Goal: Answer question/provide support

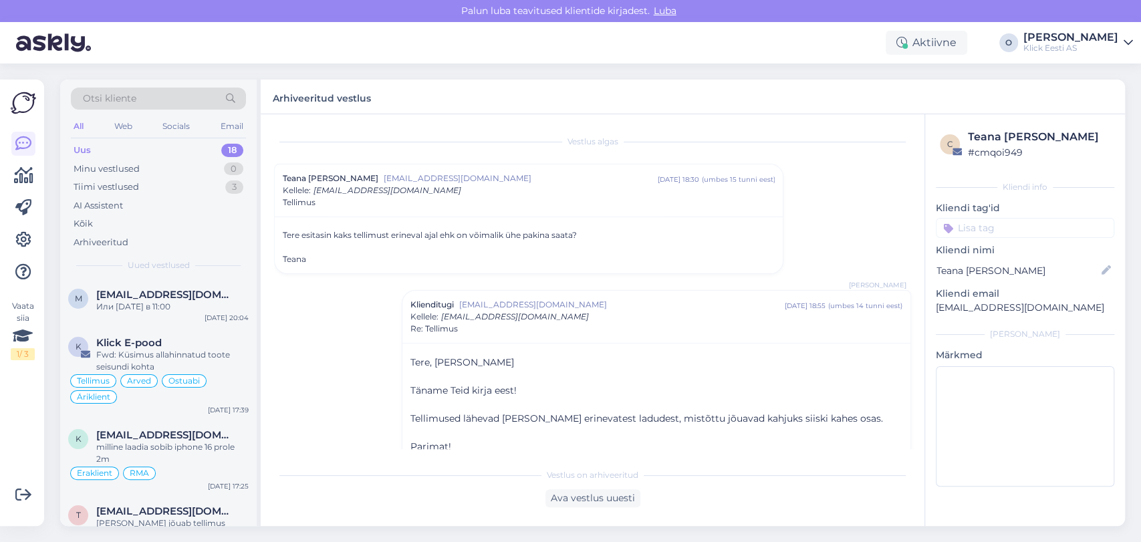
scroll to position [21, 0]
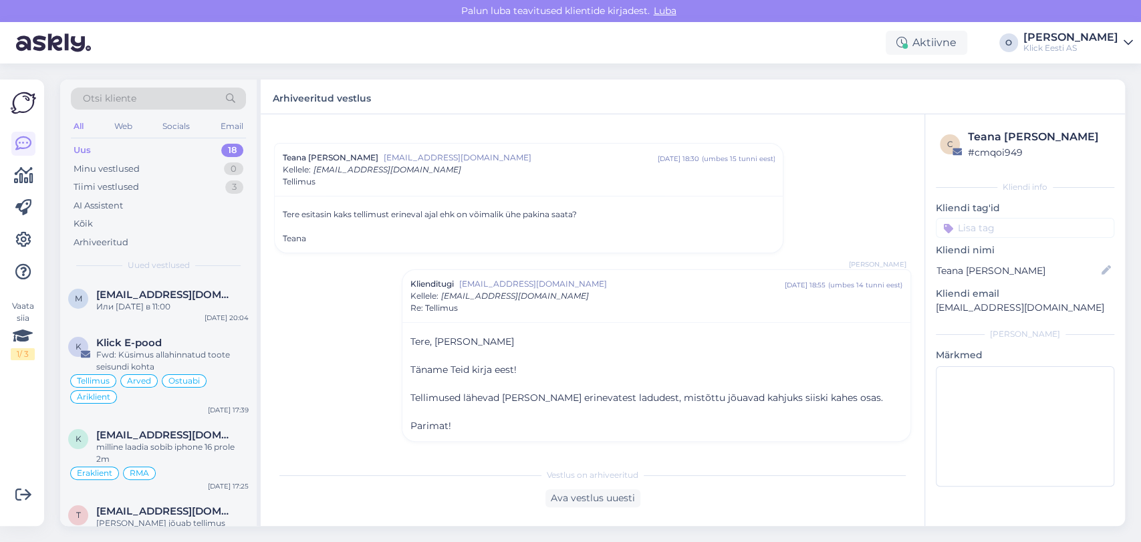
click at [146, 141] on div "Uus 18" at bounding box center [158, 150] width 175 height 19
click at [145, 293] on span "[EMAIL_ADDRESS][DOMAIN_NAME]" at bounding box center [165, 295] width 139 height 12
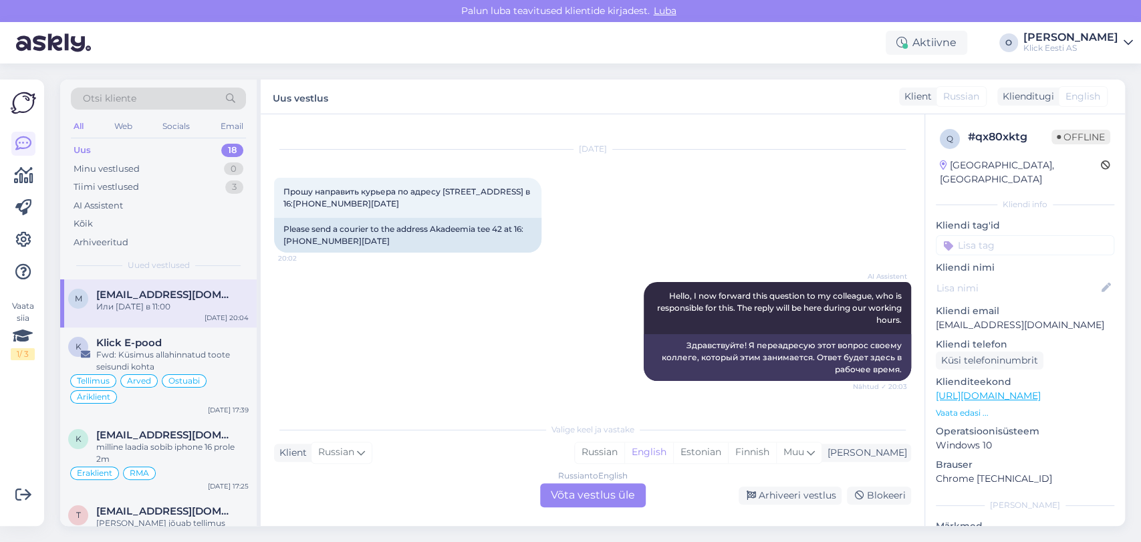
scroll to position [173, 0]
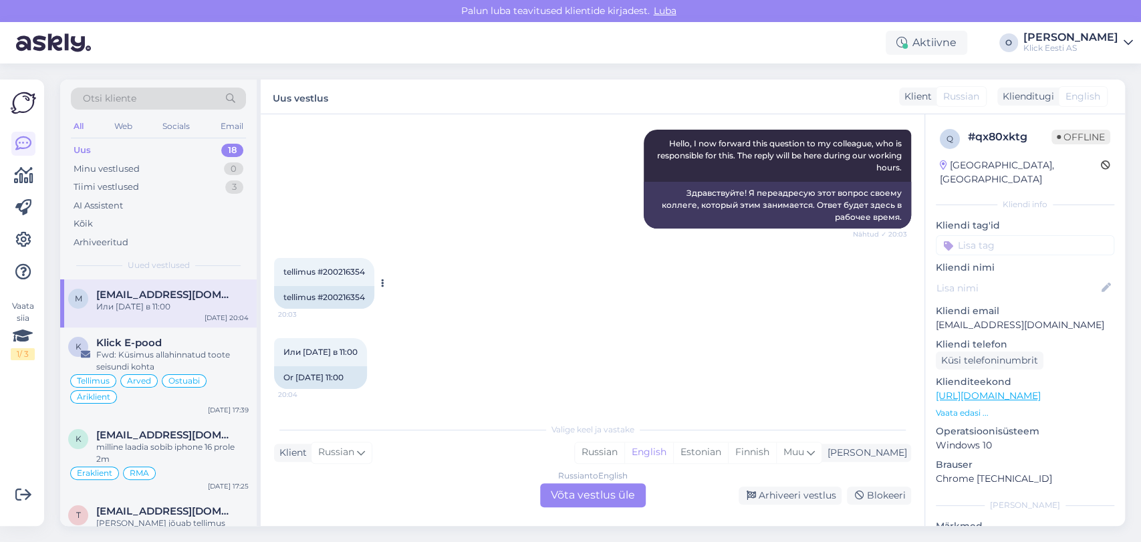
click at [358, 265] on div "tellimus #200216354 20:03" at bounding box center [324, 272] width 100 height 28
copy div "200216354 20:03"
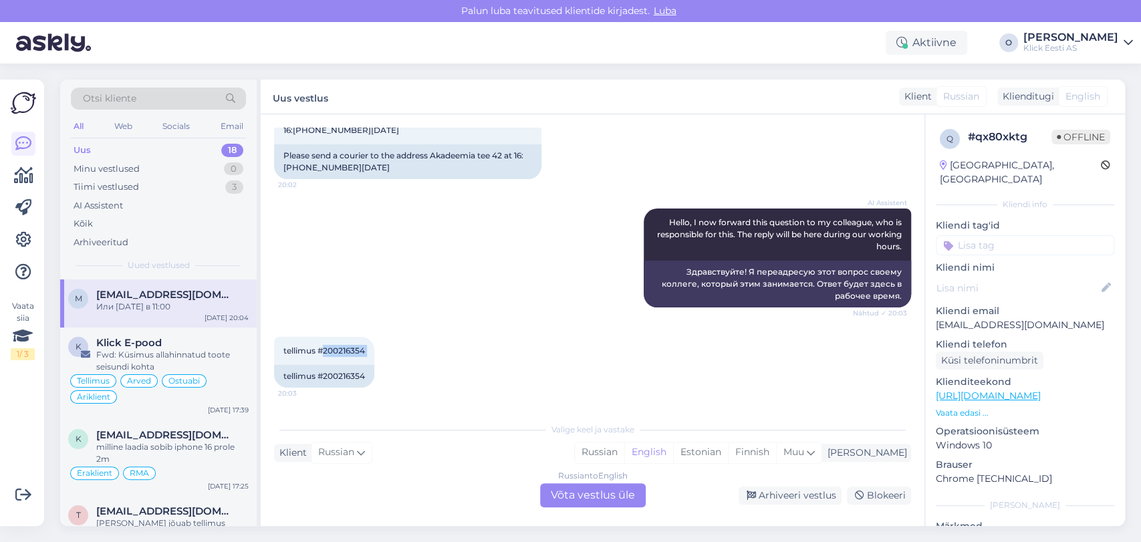
scroll to position [76, 0]
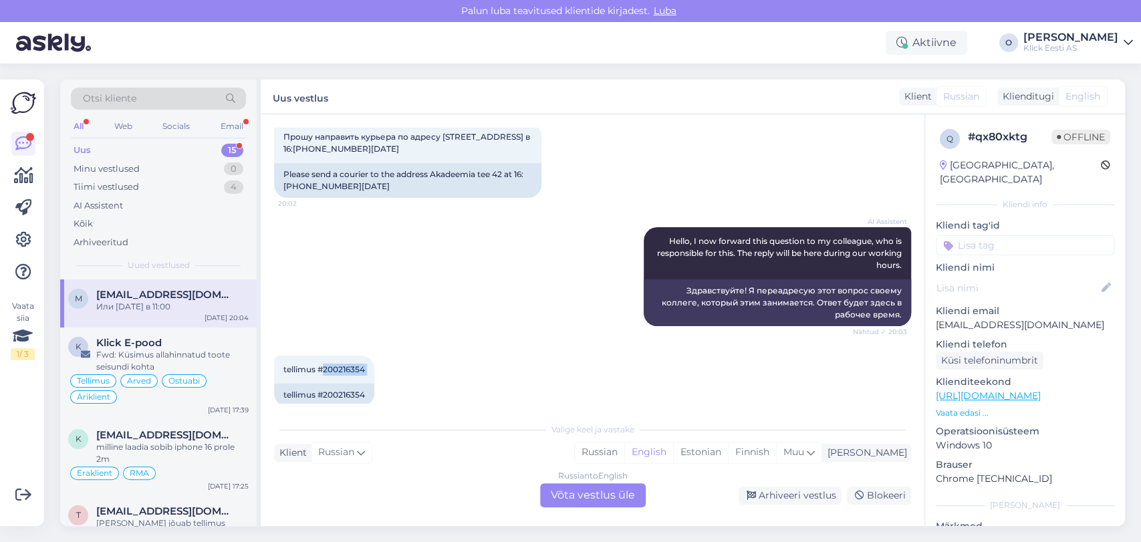
click at [180, 143] on div "Uus 15" at bounding box center [158, 150] width 175 height 19
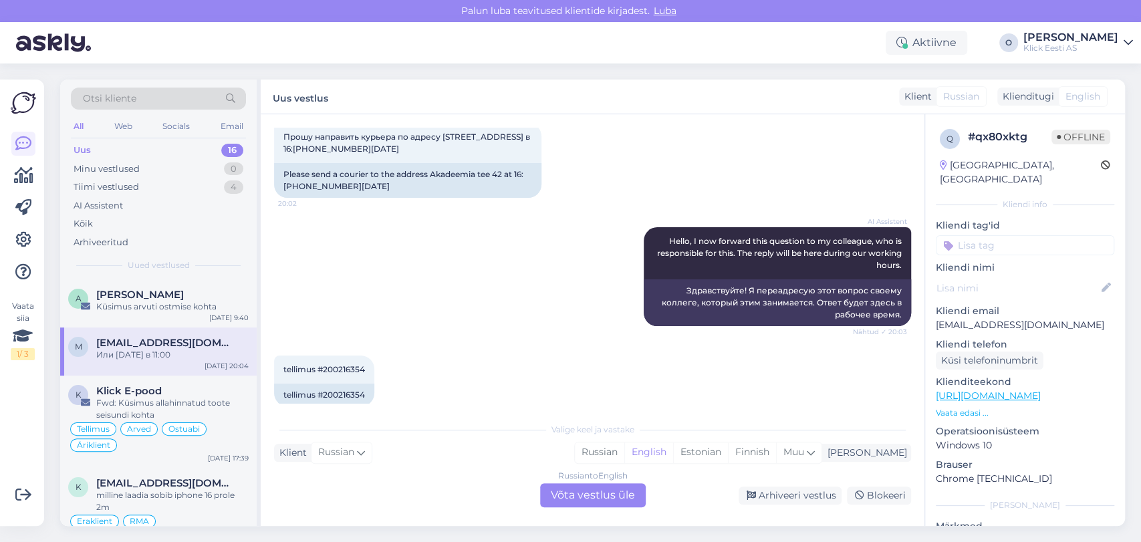
click at [148, 277] on div "Otsi kliente All Web Socials Email Uus 16 Minu vestlused 0 Tiimi vestlused 4 AI…" at bounding box center [158, 180] width 197 height 200
click at [144, 296] on span "[PERSON_NAME]" at bounding box center [140, 295] width 88 height 12
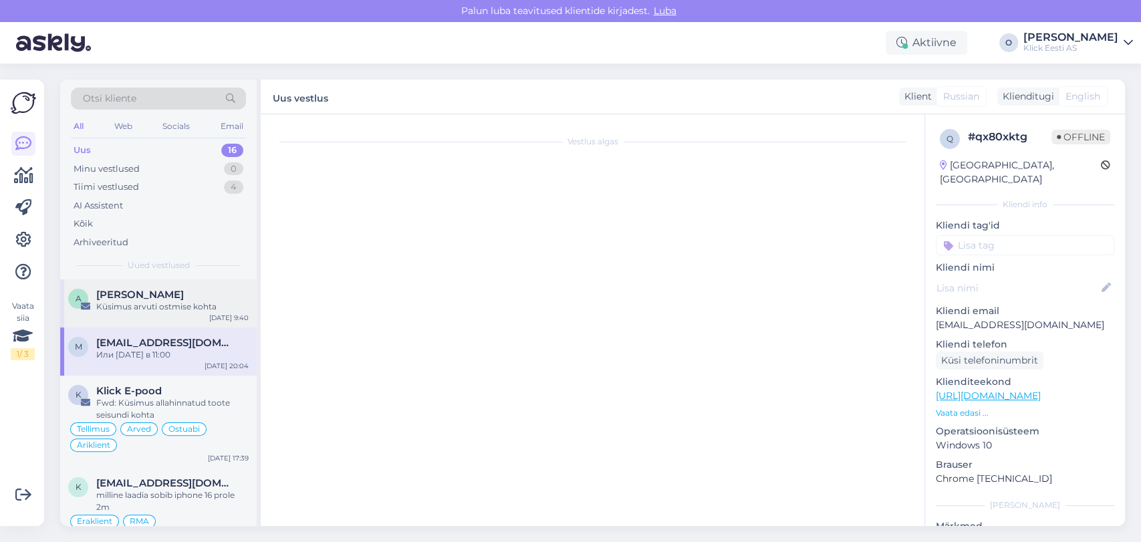
scroll to position [0, 0]
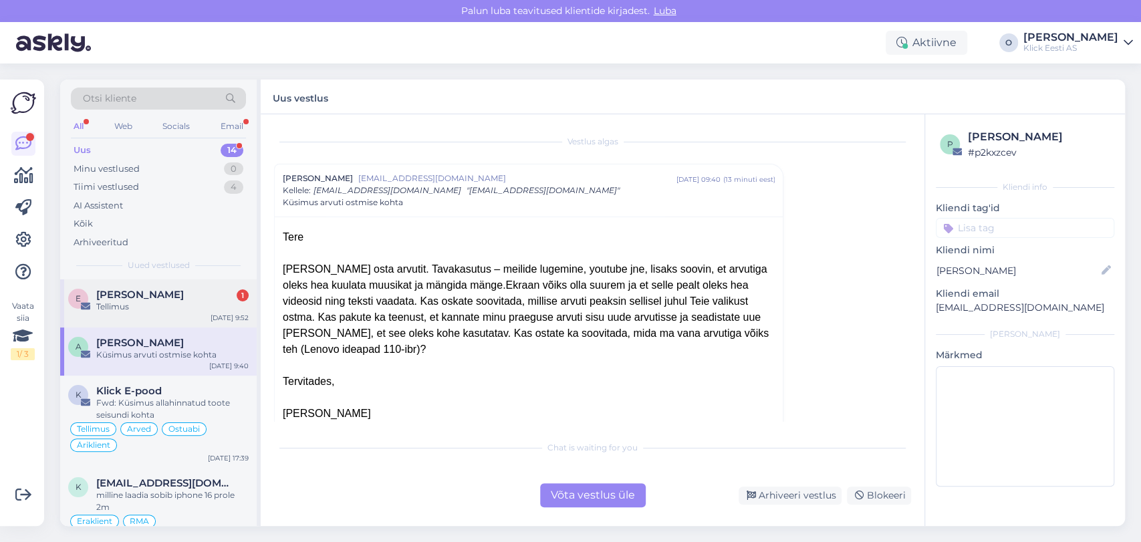
click at [176, 304] on div "Tellimus" at bounding box center [172, 307] width 152 height 12
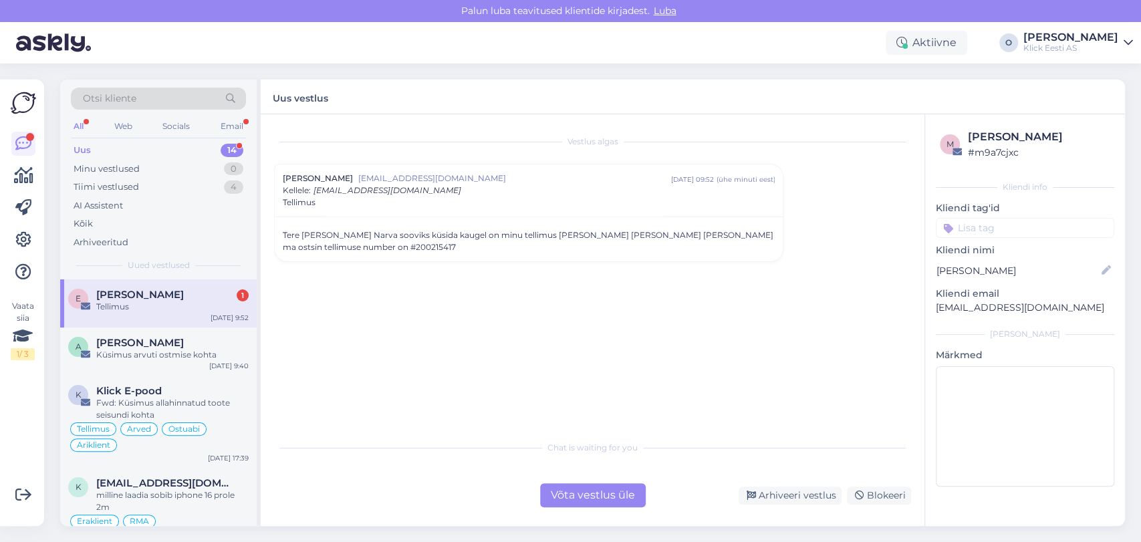
click at [322, 245] on div "Tere [PERSON_NAME] Narva sooviks küsida kaugel on minu tellimus [PERSON_NAME] […" at bounding box center [529, 241] width 492 height 24
copy div "200215417"
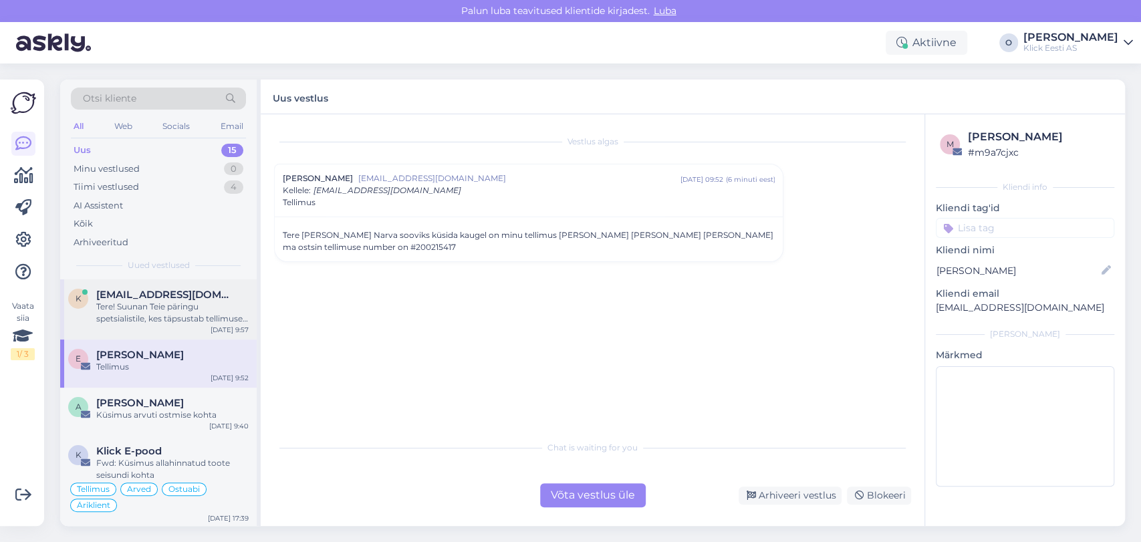
click at [161, 290] on span "[EMAIL_ADDRESS][DOMAIN_NAME]" at bounding box center [165, 295] width 139 height 12
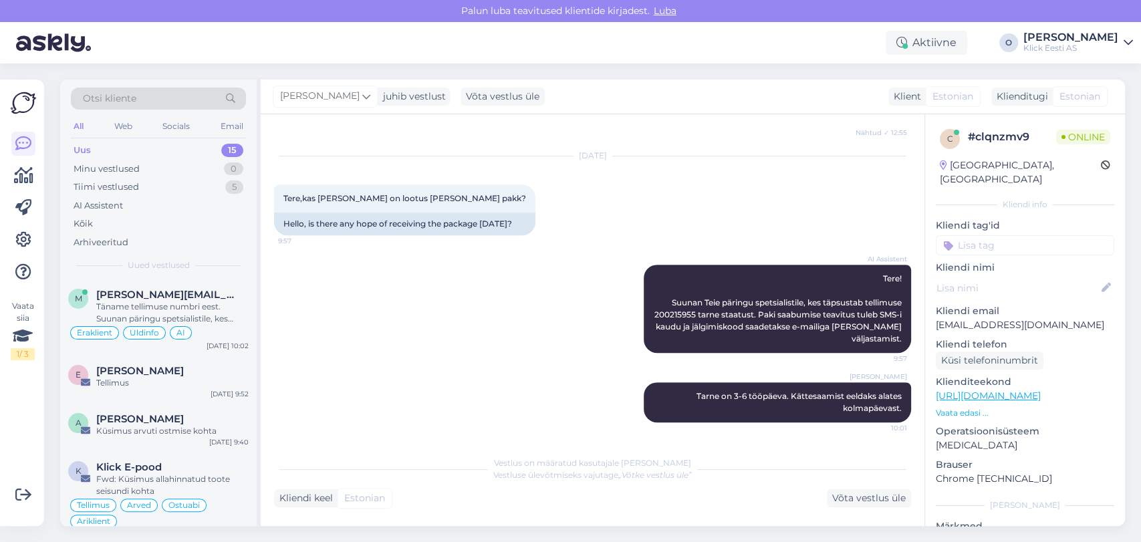
scroll to position [449, 0]
click at [112, 152] on div "Uus 15" at bounding box center [158, 150] width 175 height 19
click at [116, 172] on div "Minu vestlused" at bounding box center [107, 168] width 66 height 13
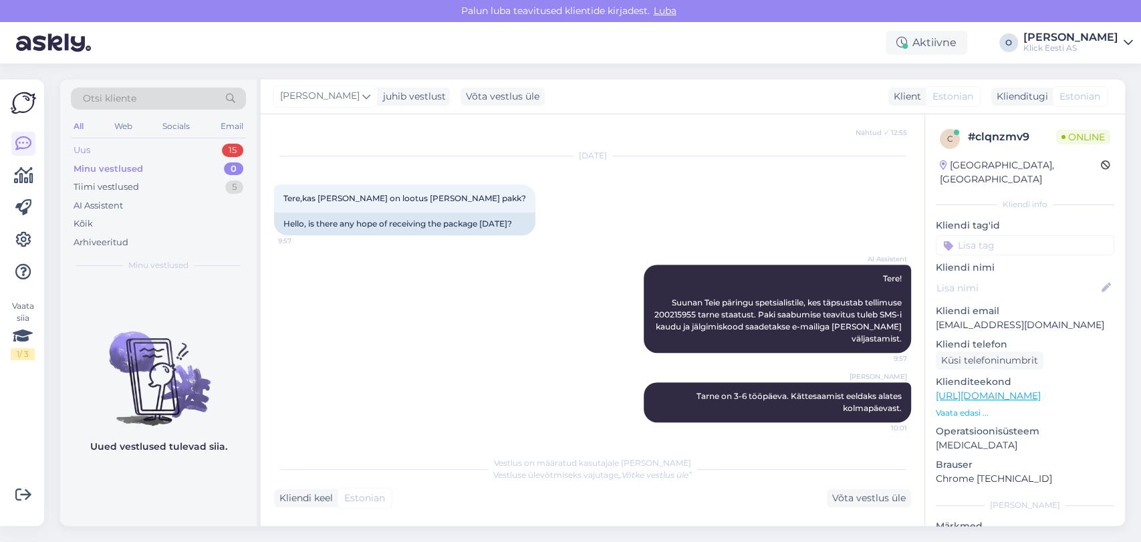
click at [124, 158] on div "Uus 15" at bounding box center [158, 150] width 175 height 19
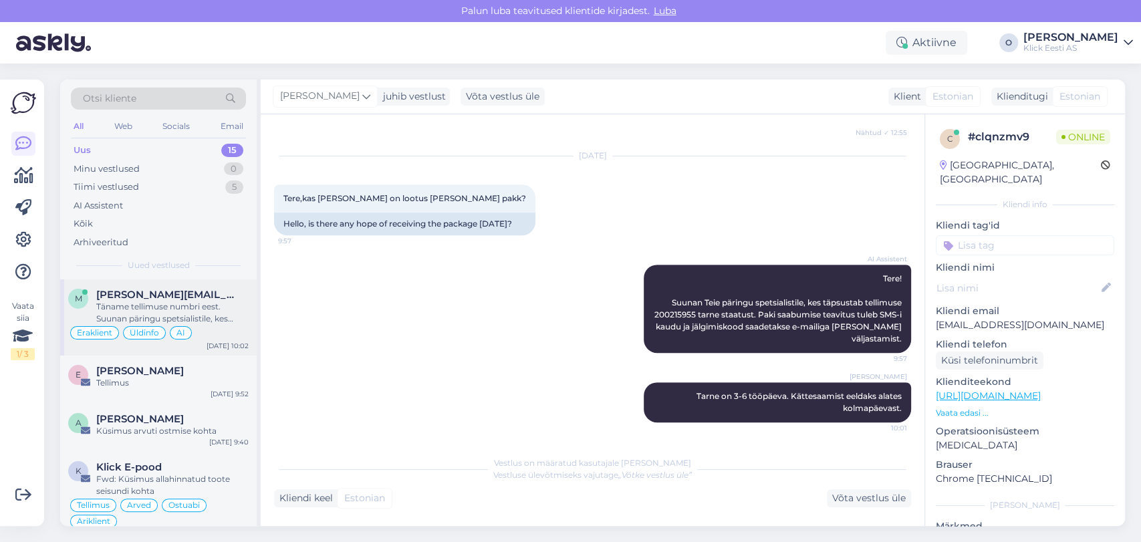
click at [160, 287] on div "m [PERSON_NAME][EMAIL_ADDRESS][DOMAIN_NAME] Täname tellimuse numbri eest. Suuna…" at bounding box center [158, 318] width 197 height 76
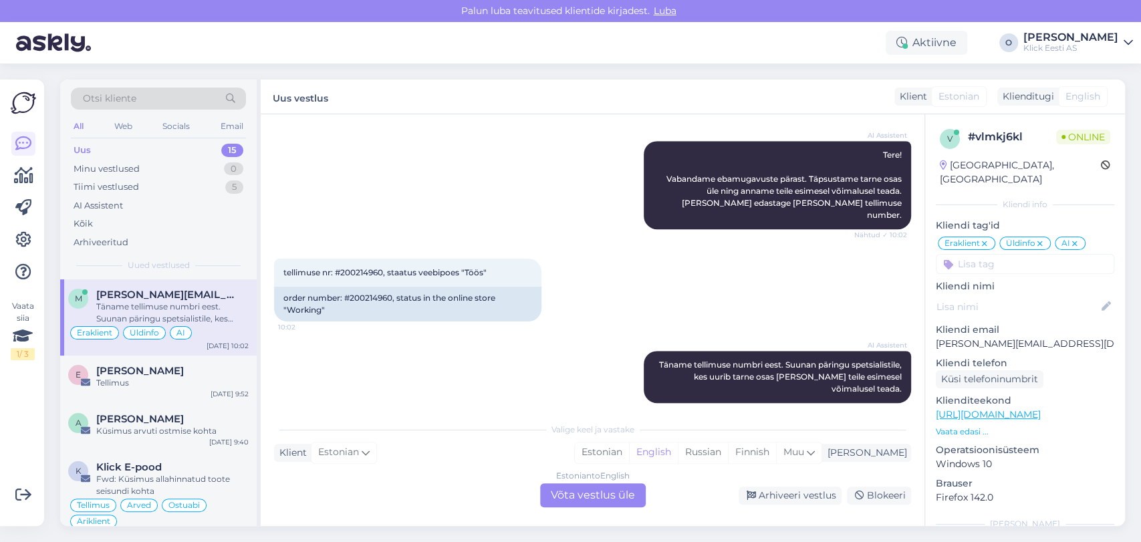
scroll to position [684, 0]
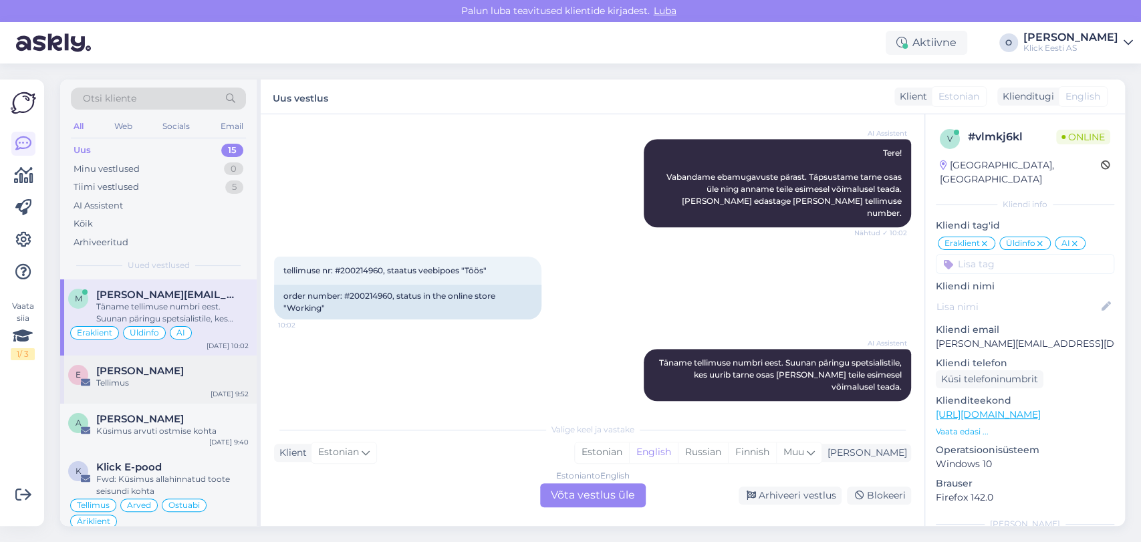
click at [93, 385] on div "e [PERSON_NAME] Tellimus" at bounding box center [158, 377] width 181 height 24
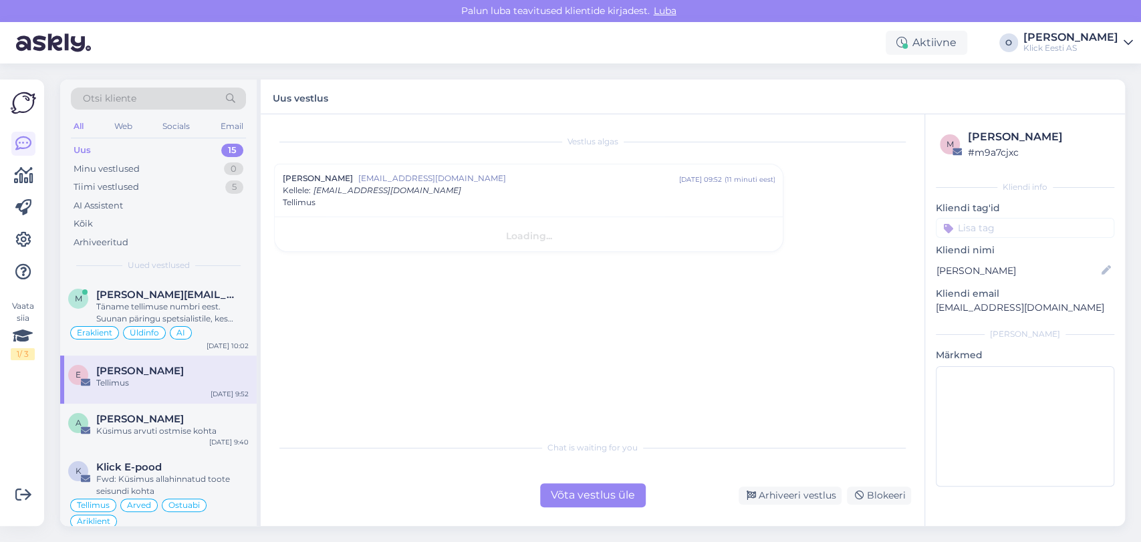
scroll to position [0, 0]
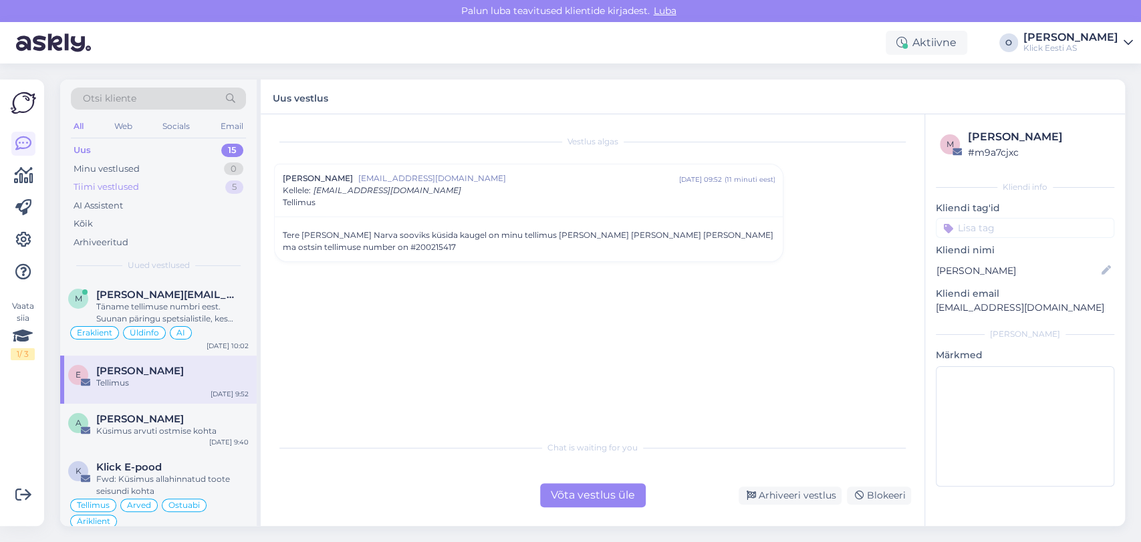
click at [129, 181] on div "Tiimi vestlused" at bounding box center [107, 187] width 66 height 13
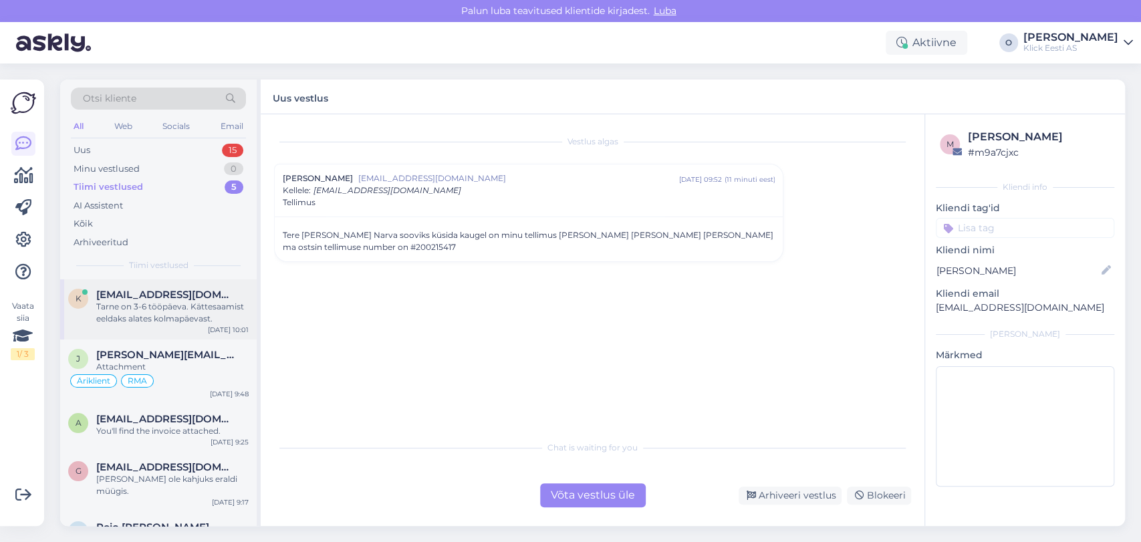
click at [134, 298] on span "[EMAIL_ADDRESS][DOMAIN_NAME]" at bounding box center [165, 295] width 139 height 12
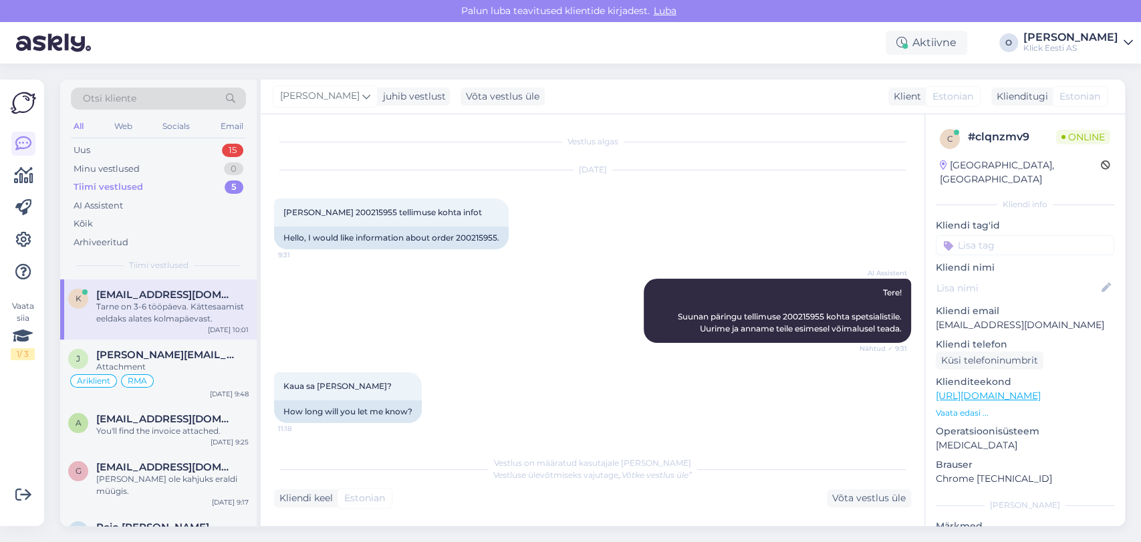
scroll to position [449, 0]
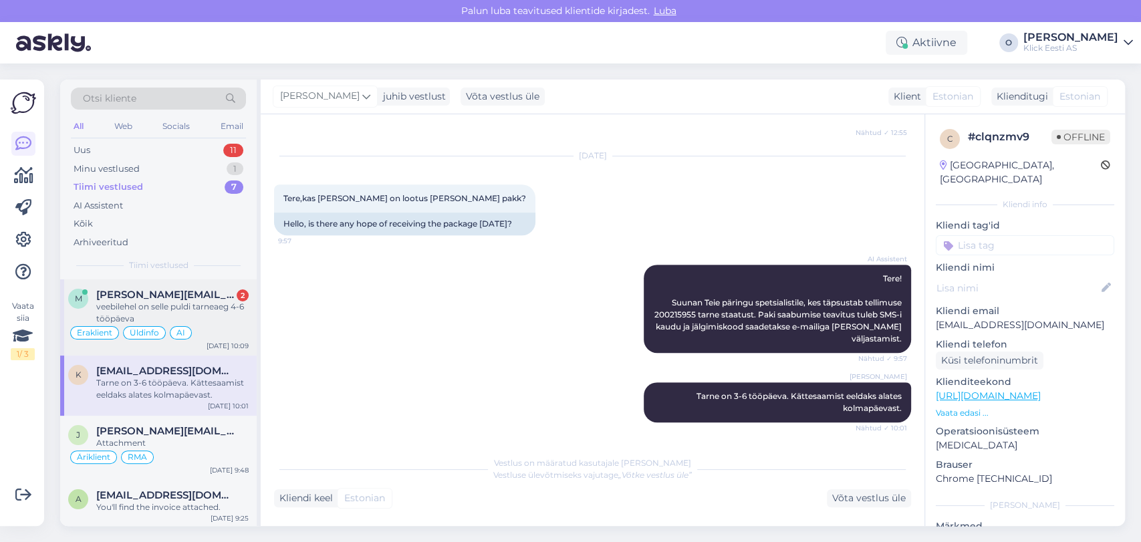
click at [166, 288] on div "[PERSON_NAME] [PERSON_NAME][EMAIL_ADDRESS][DOMAIN_NAME] 2 veebilehel on selle p…" at bounding box center [158, 318] width 197 height 76
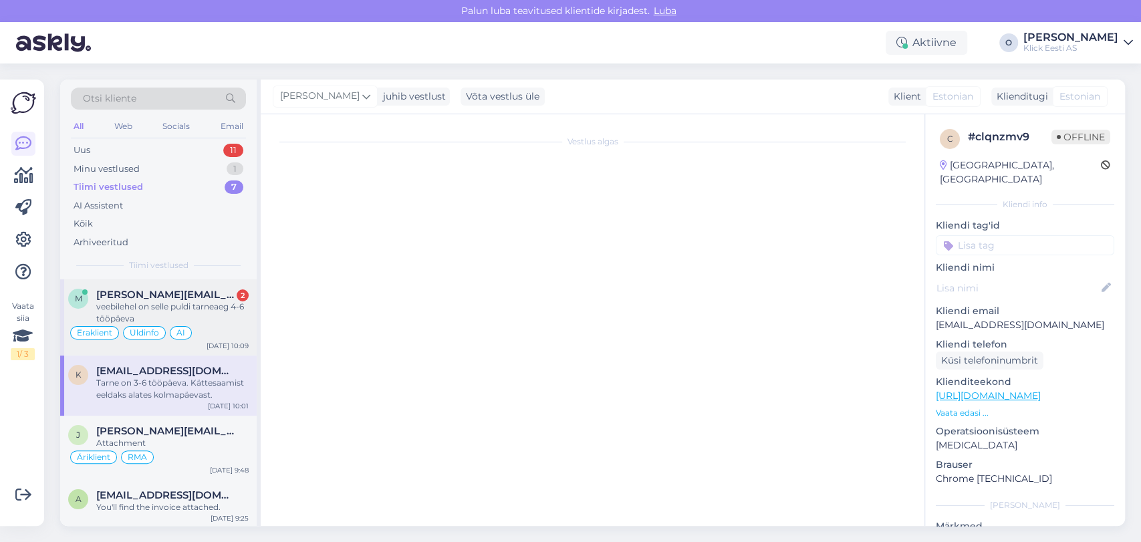
scroll to position [847, 0]
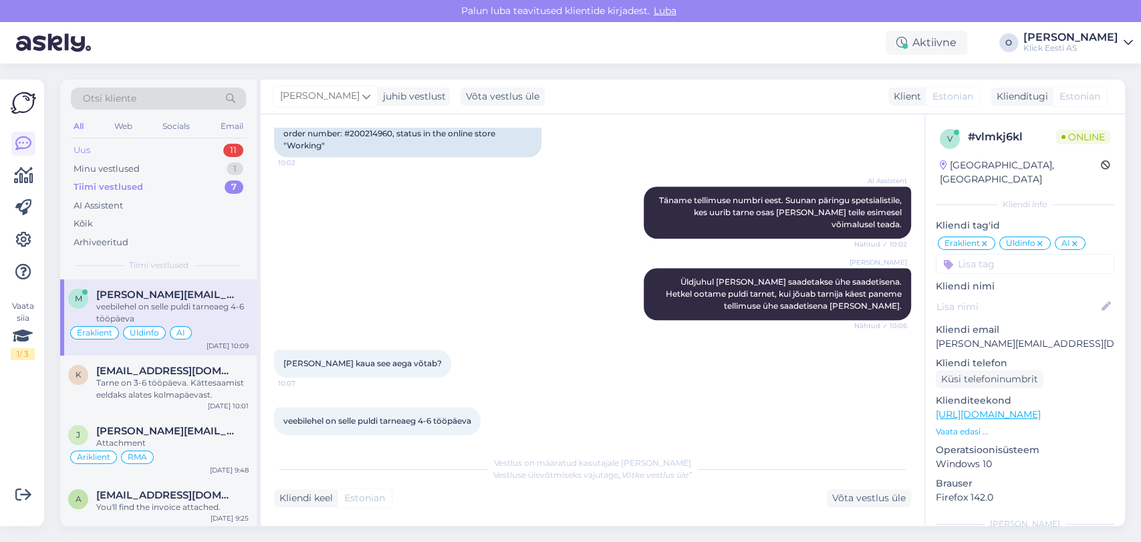
click at [117, 146] on div "Uus 11" at bounding box center [158, 150] width 175 height 19
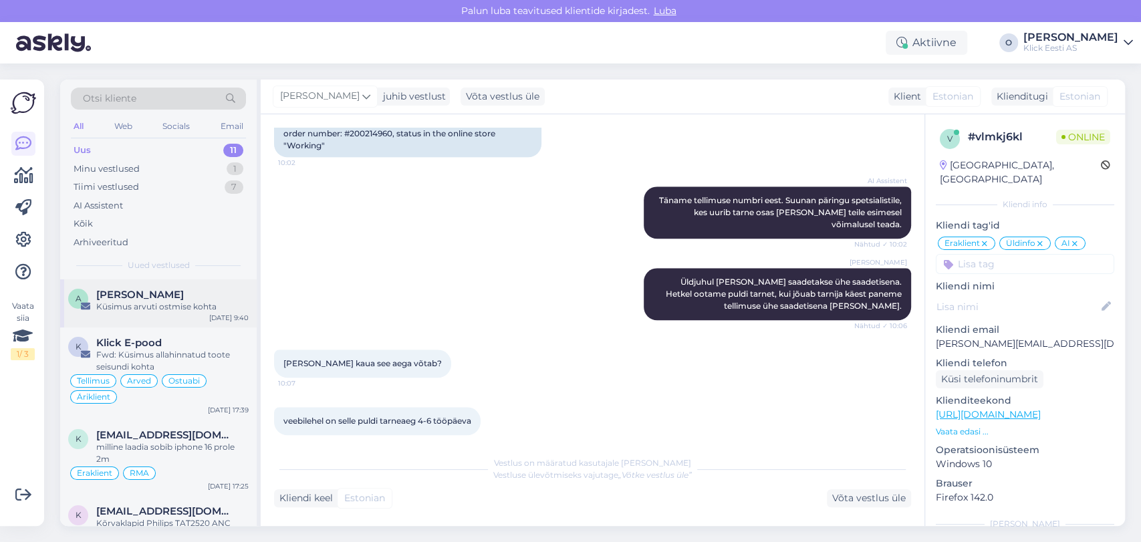
click at [154, 283] on div "A [PERSON_NAME] Küsimus arvuti ostmise kohta [DATE] 9:40" at bounding box center [158, 304] width 197 height 48
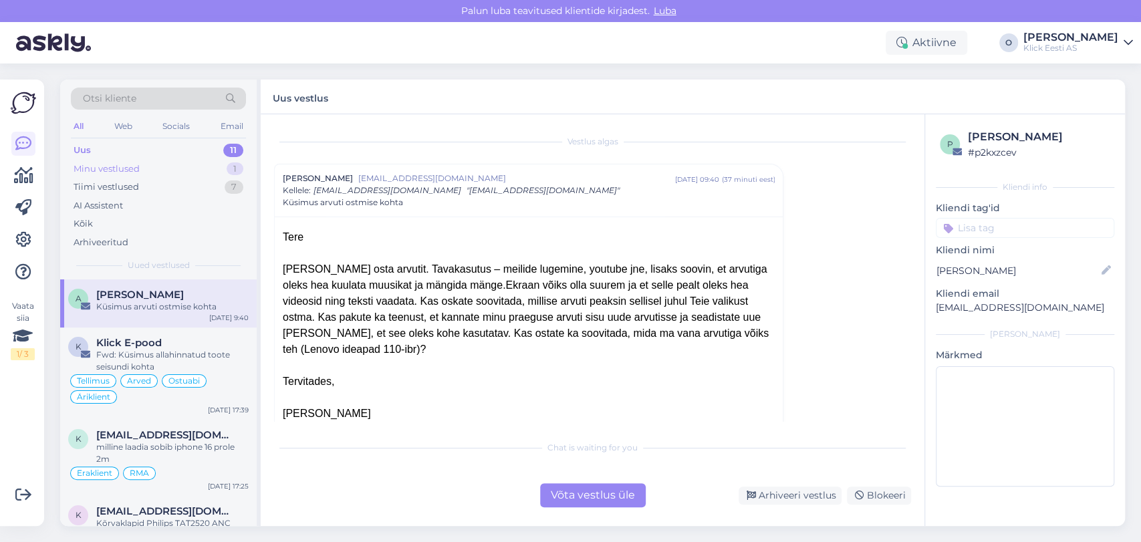
click at [139, 173] on div "Minu vestlused 1" at bounding box center [158, 169] width 175 height 19
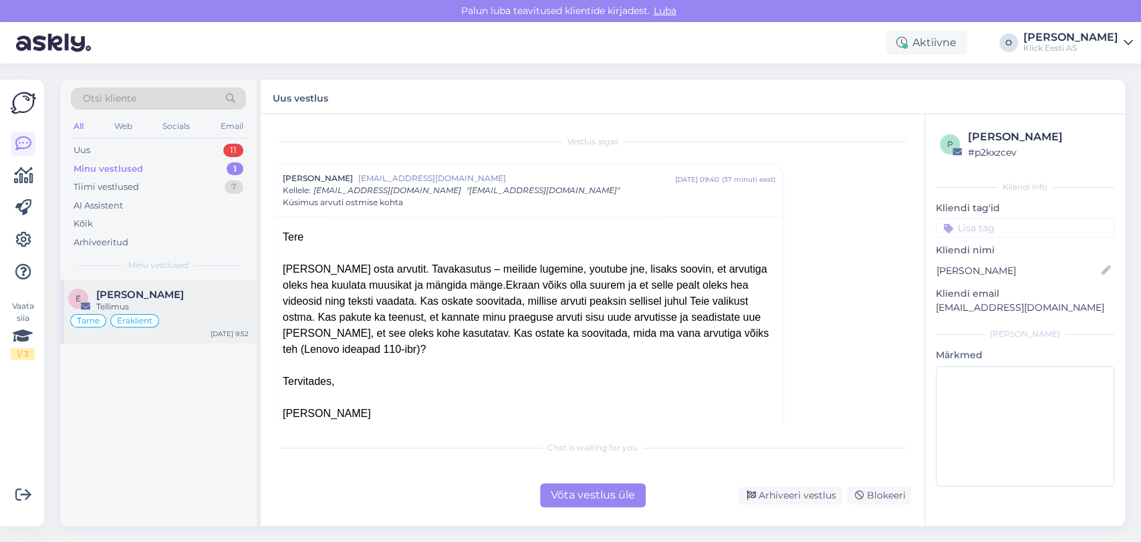
click at [130, 296] on span "[PERSON_NAME]" at bounding box center [140, 295] width 88 height 12
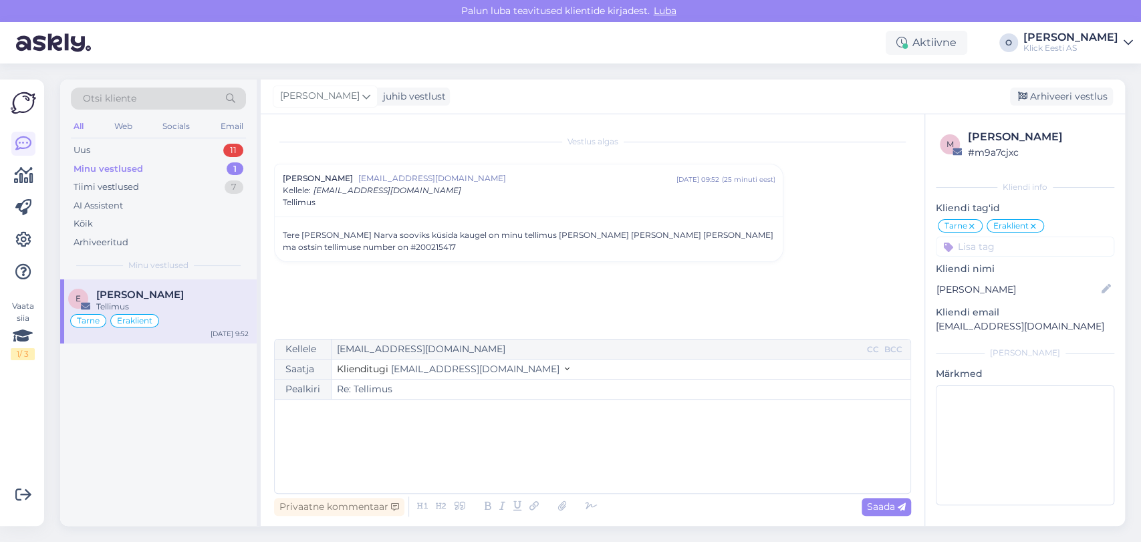
click at [305, 245] on div "Tere [PERSON_NAME] Narva sooviks küsida kaugel on minu tellimus [PERSON_NAME] […" at bounding box center [529, 241] width 492 height 24
copy div "200215417"
